Goal: Information Seeking & Learning: Learn about a topic

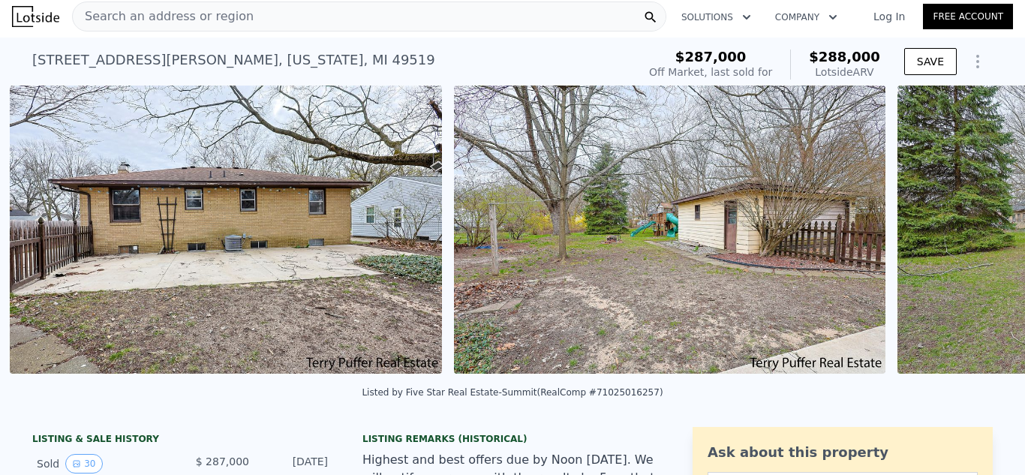
scroll to position [0, 10452]
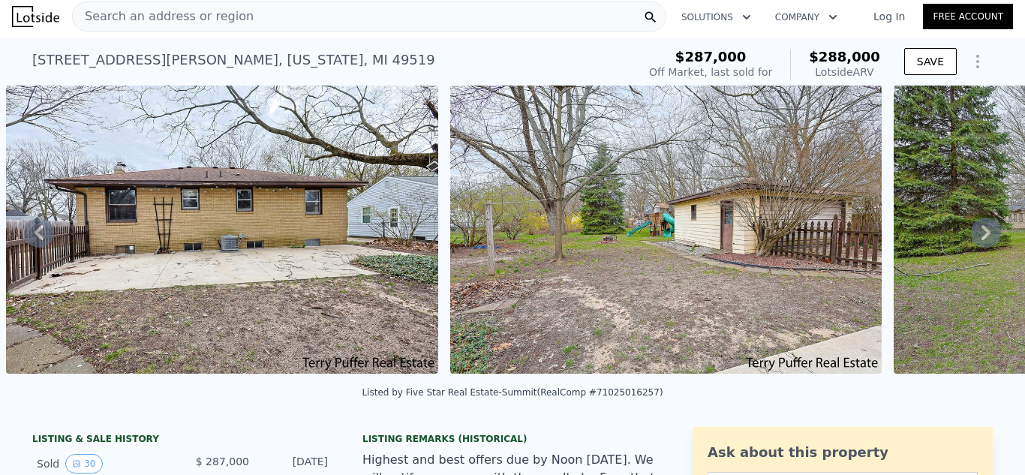
click at [538, 277] on img at bounding box center [666, 230] width 432 height 288
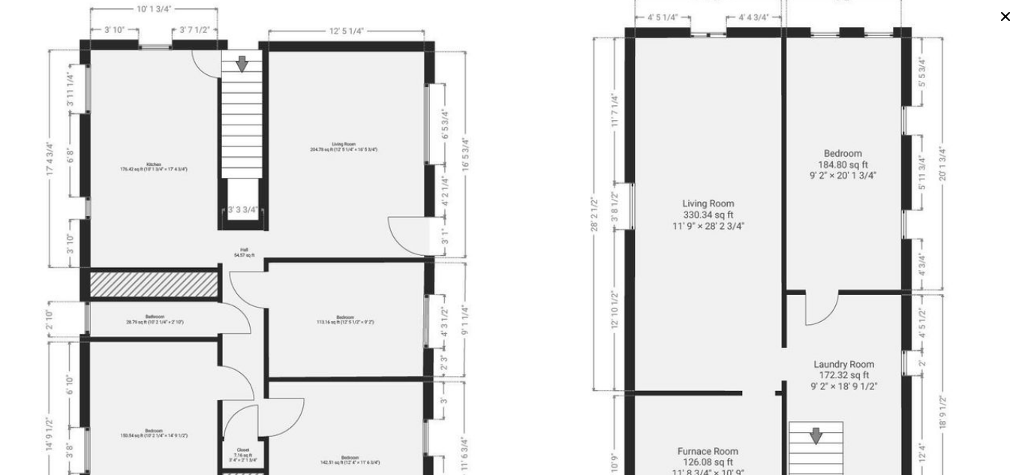
scroll to position [4861, 0]
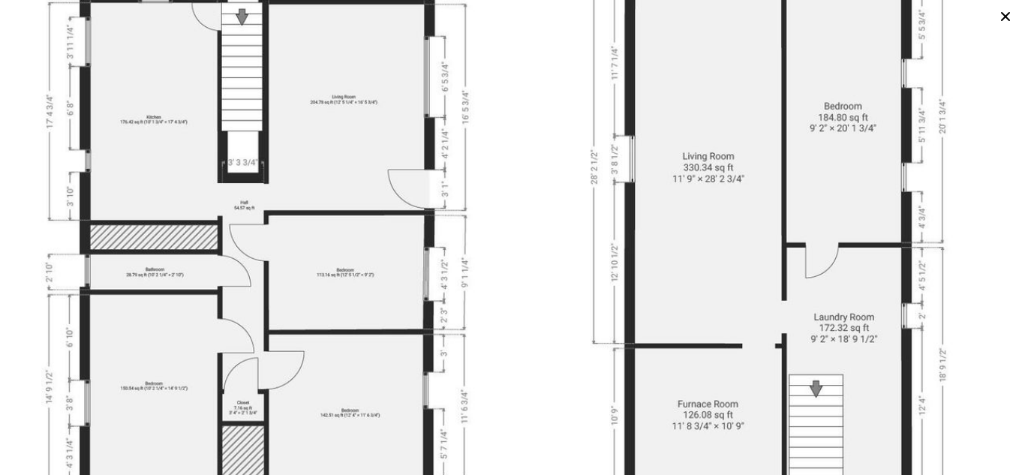
click at [1004, 16] on icon at bounding box center [1005, 16] width 9 height 9
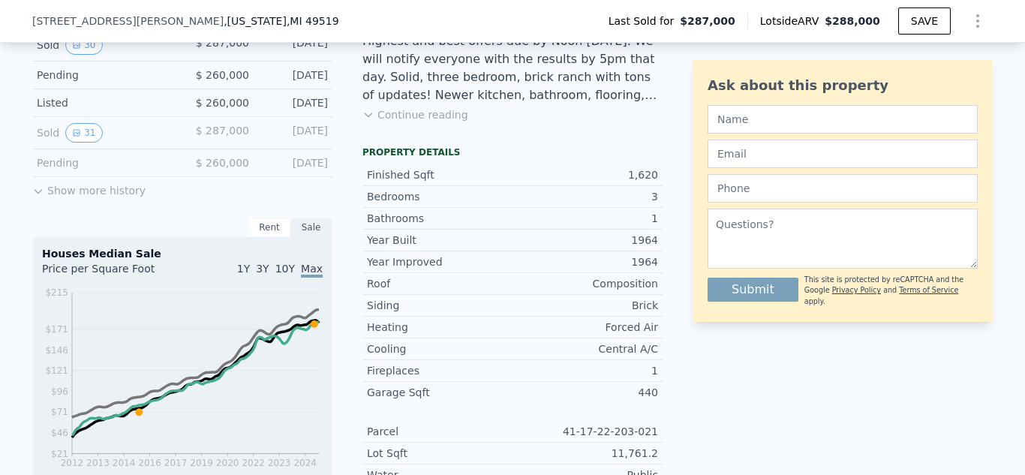
scroll to position [329, 0]
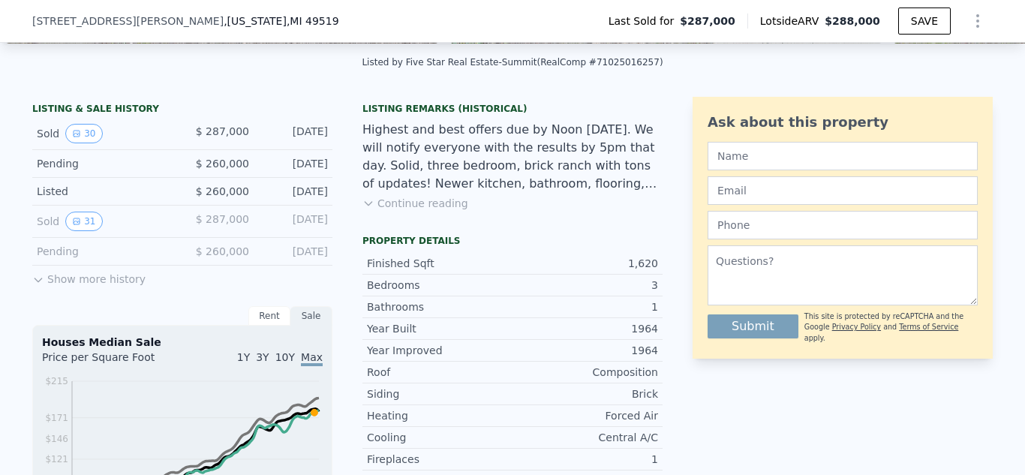
click at [35, 286] on icon at bounding box center [38, 280] width 12 height 12
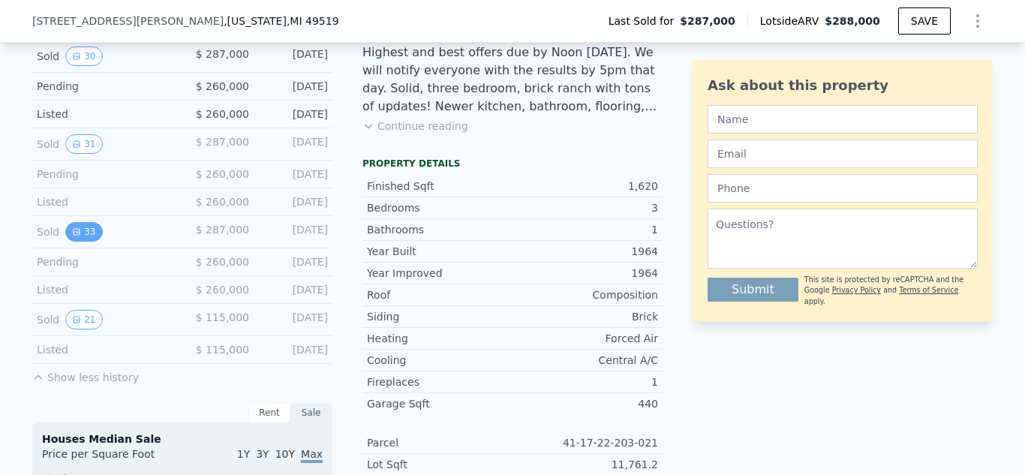
scroll to position [410, 0]
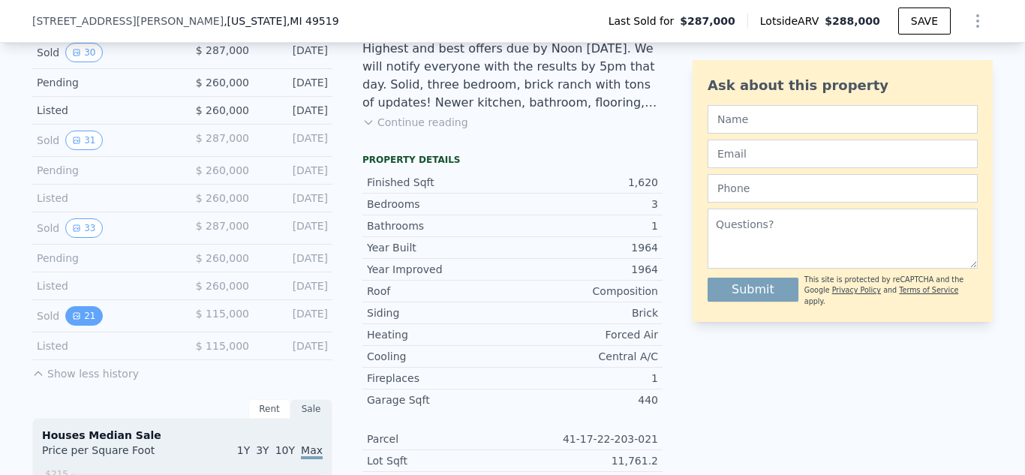
click at [72, 320] on icon "View historical data" at bounding box center [76, 315] width 9 height 9
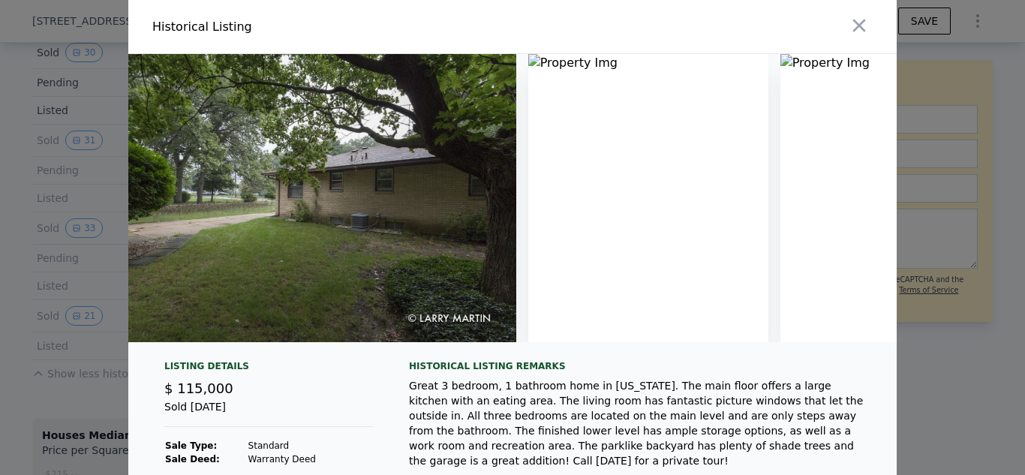
scroll to position [0, 803]
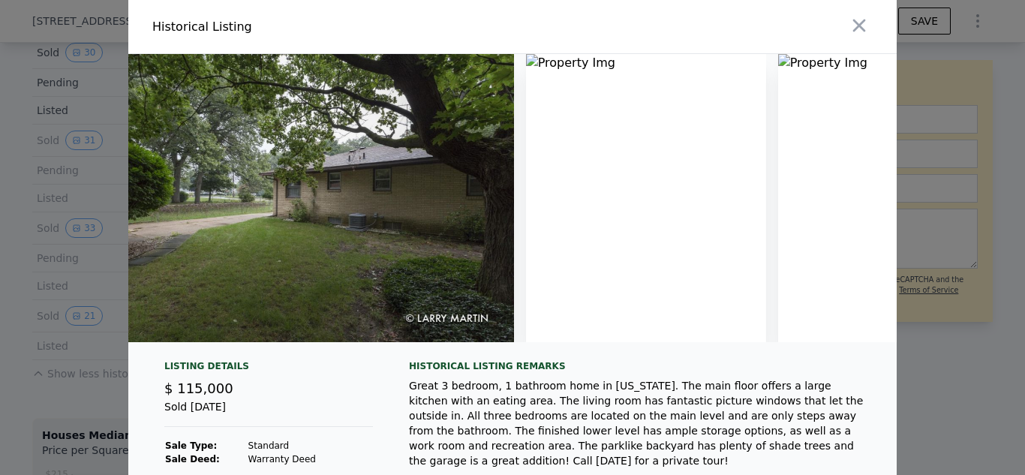
click at [409, 419] on div "Great 3 bedroom, 1 bathroom home in [US_STATE]. The main floor offers a large k…" at bounding box center [641, 423] width 464 height 90
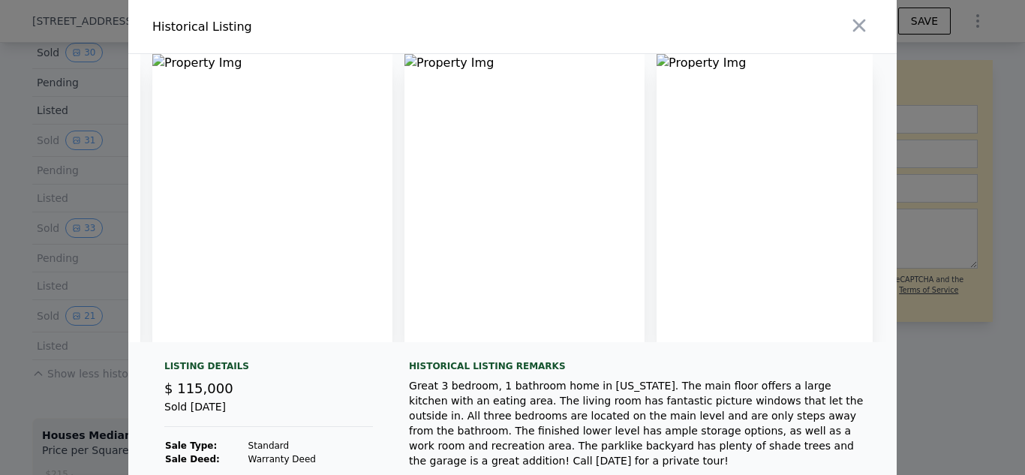
scroll to position [107, 0]
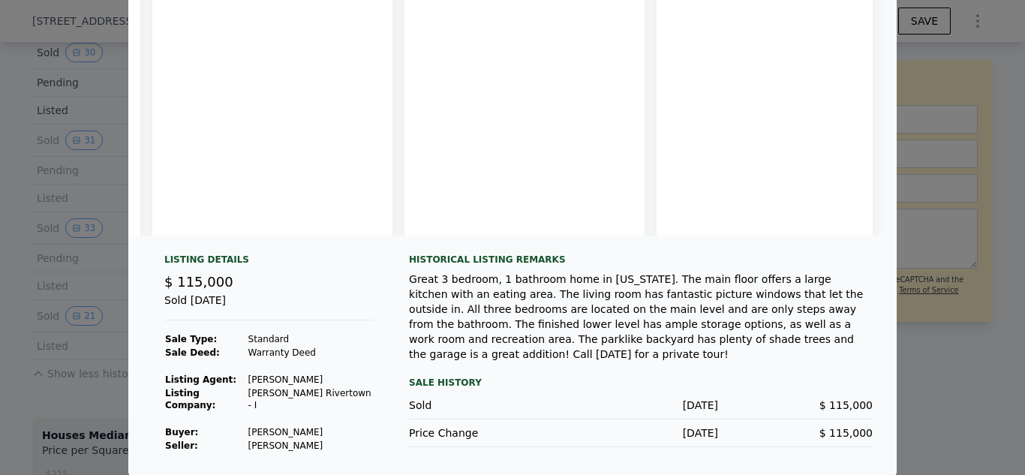
click at [902, 360] on div at bounding box center [512, 237] width 1025 height 475
